Goal: Information Seeking & Learning: Learn about a topic

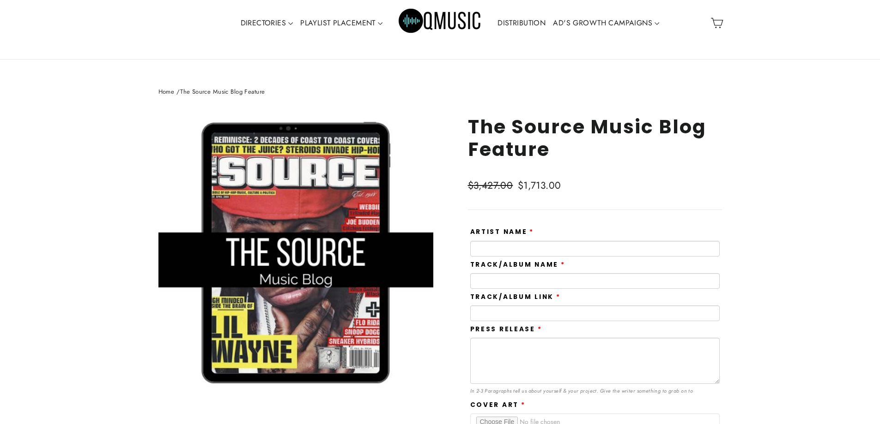
scroll to position [46, 0]
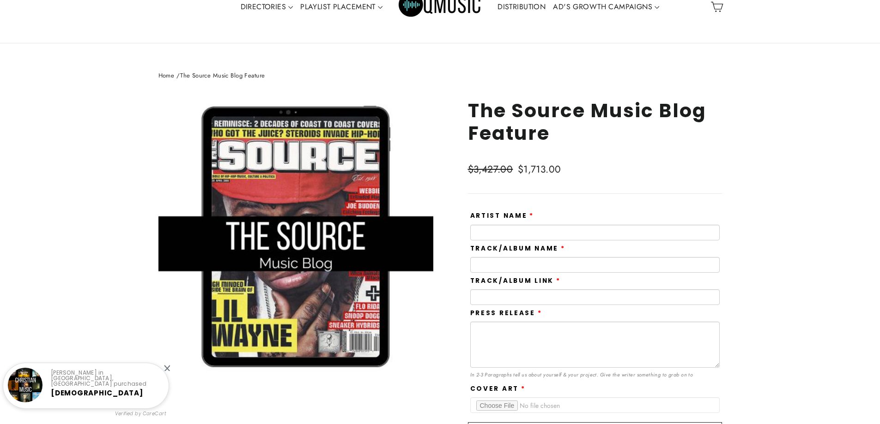
drag, startPoint x: 593, startPoint y: 130, endPoint x: 467, endPoint y: 115, distance: 126.5
click at [468, 115] on h1 "The Source Music Blog Feature" at bounding box center [595, 121] width 254 height 45
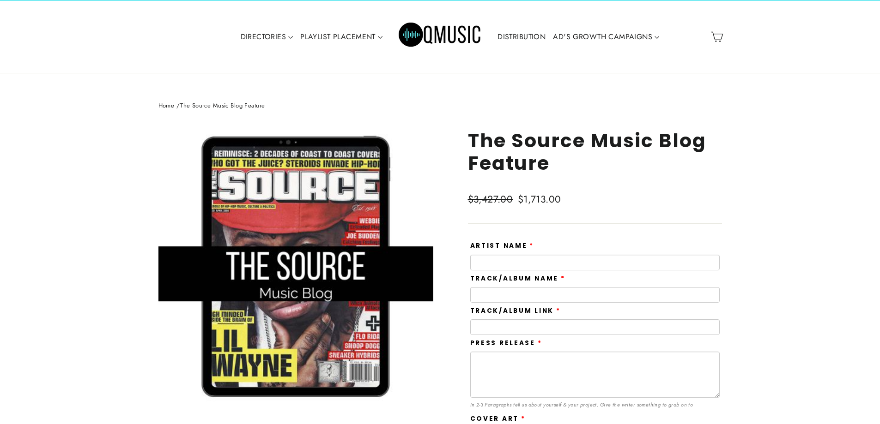
scroll to position [0, 0]
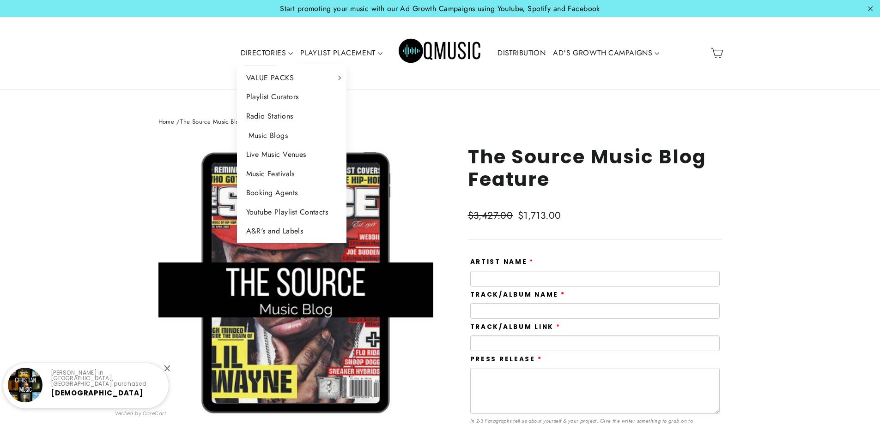
click at [275, 132] on link "Music Blogs" at bounding box center [292, 135] width 110 height 19
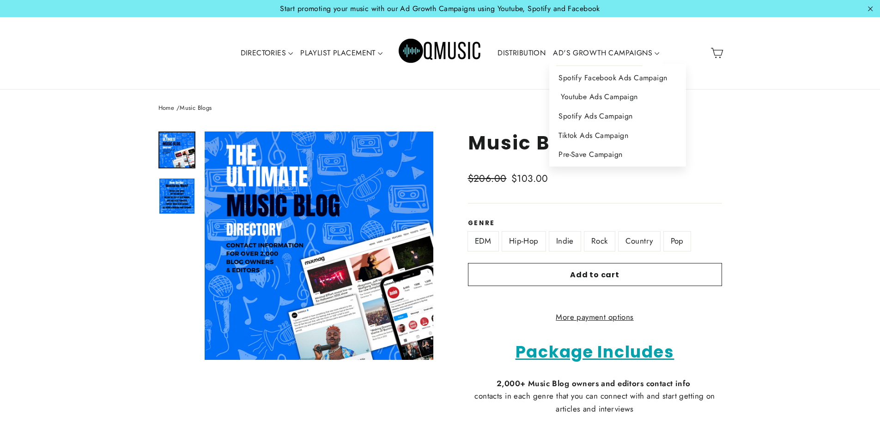
click at [586, 97] on link "Youtube Ads Campaign" at bounding box center [617, 96] width 136 height 19
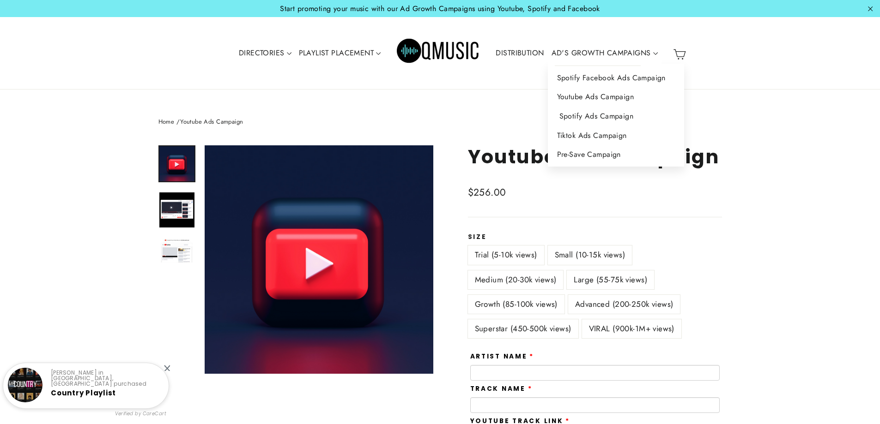
click at [587, 111] on link "Spotify Ads Campaign" at bounding box center [616, 116] width 136 height 19
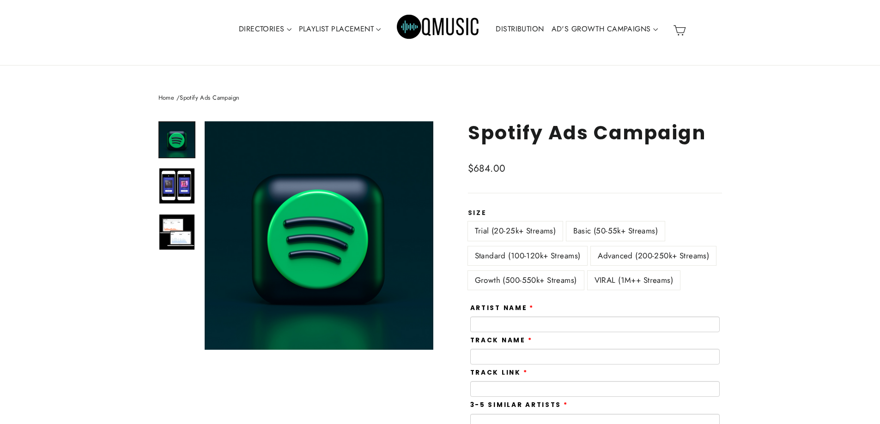
scroll to position [46, 0]
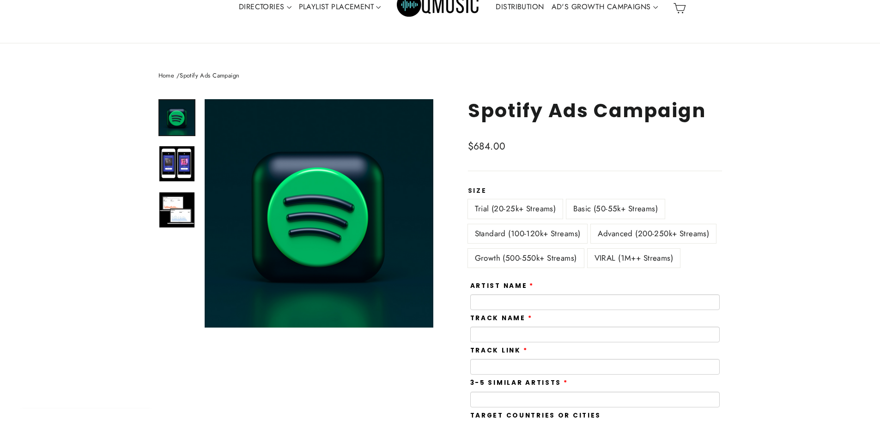
click at [548, 229] on label "Standard (100-120k+ Streams)" at bounding box center [528, 233] width 120 height 19
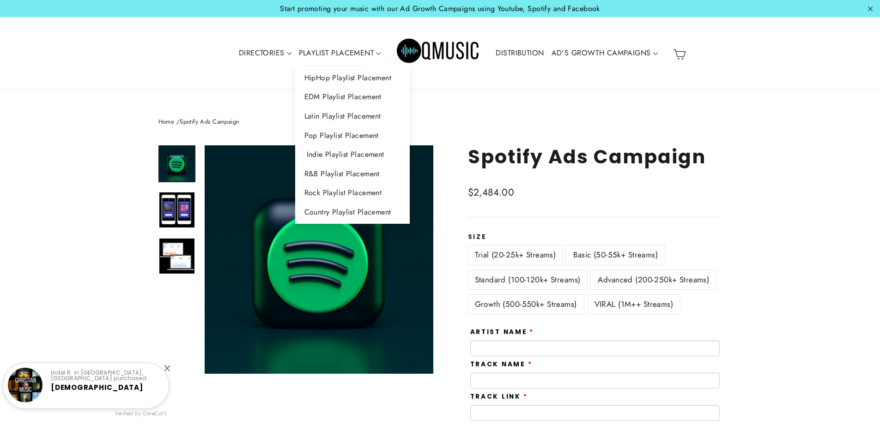
click at [329, 153] on link "Indie Playlist Placement" at bounding box center [352, 154] width 115 height 19
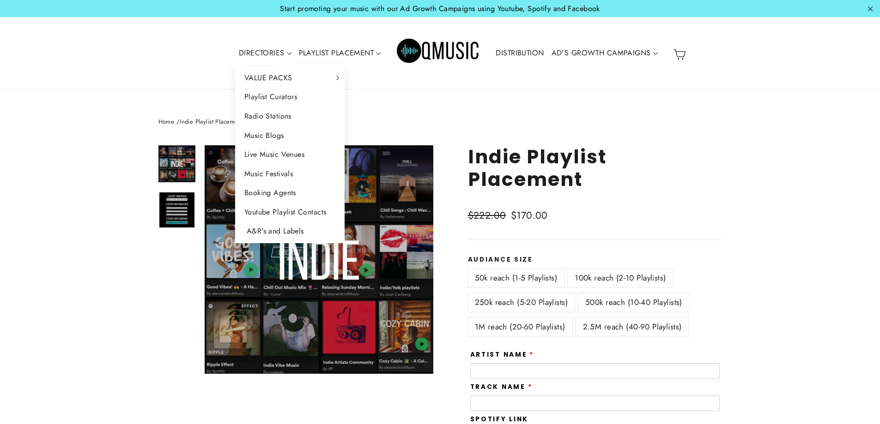
click at [273, 233] on link "A&R's and Labels" at bounding box center [290, 231] width 110 height 19
